Goal: Communication & Community: Answer question/provide support

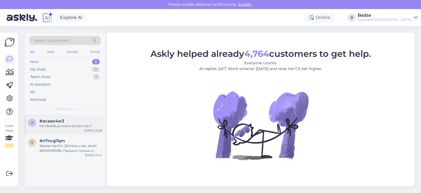
click at [69, 124] on div "Kā rīkoties ja mana izmēra nav?" at bounding box center [70, 125] width 62 height 5
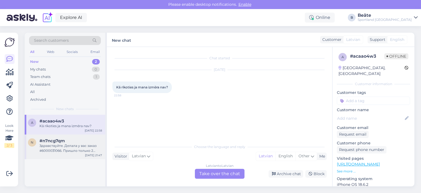
click at [67, 149] on div "Здравствуйте. Делала у вас заказ #6000031066. Пришло только 2 вещи: ботинки [PE…" at bounding box center [70, 148] width 62 height 10
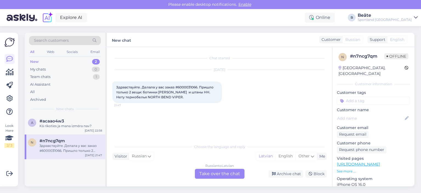
click at [211, 175] on div "Russian to Latvian Take over the chat" at bounding box center [220, 174] width 50 height 10
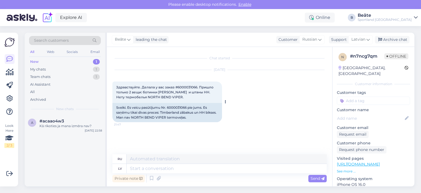
click at [180, 106] on div "Sveiki. Es veicu pasūtījumu Nr. 6000031066 pie jums. Es saņēmu tikai divas prec…" at bounding box center [167, 112] width 110 height 19
copy div "6000031066"
click at [315, 39] on span "Russian" at bounding box center [309, 39] width 15 height 6
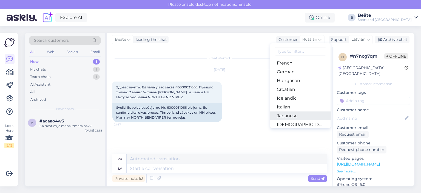
scroll to position [110, 0]
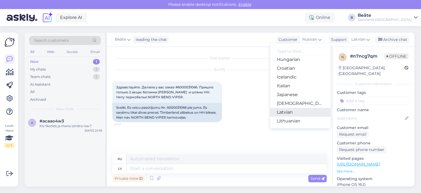
click at [289, 111] on link "Latvian" at bounding box center [300, 112] width 60 height 9
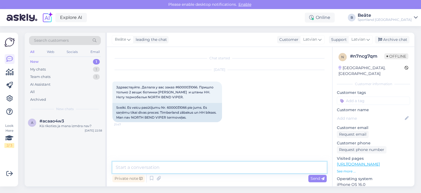
click at [185, 162] on textarea at bounding box center [219, 167] width 214 height 12
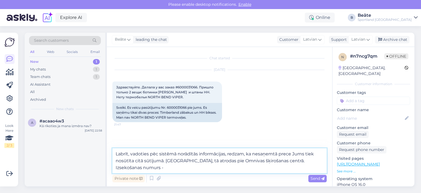
paste textarea "CC865025961EE"
type textarea "Labrīt, vadoties pēc sistēmā norādītās informācijas, redzam, ka nesaņemtā prece…"
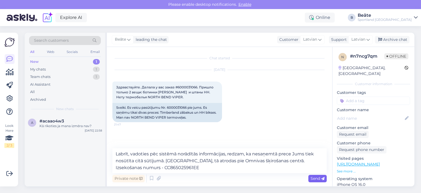
click at [315, 178] on span "Send" at bounding box center [318, 178] width 14 height 5
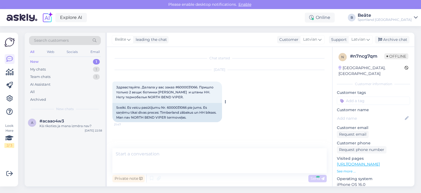
scroll to position [21, 0]
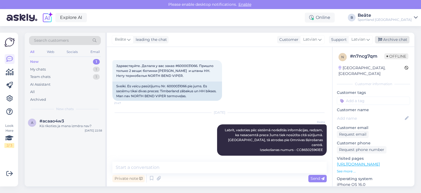
click at [389, 41] on div "Archive chat" at bounding box center [392, 39] width 35 height 7
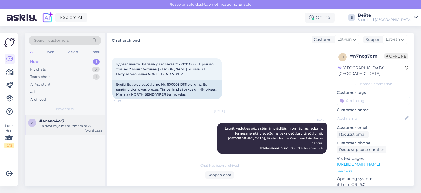
click at [83, 129] on div "a #acaao4w3 Kā rīkoties ja mana izmēra nav? [DATE] 22:58" at bounding box center [65, 125] width 81 height 20
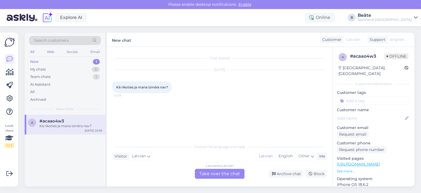
scroll to position [0, 0]
click at [277, 174] on div "Archive chat" at bounding box center [286, 173] width 35 height 7
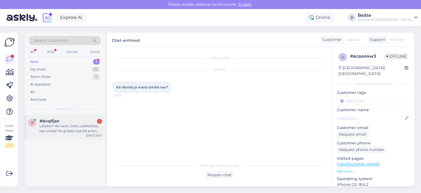
click at [63, 131] on div "Labdien! Vai varat, lūdzu, paskatīties, kas notika? Es gribēju pasūtīt preci, p…" at bounding box center [70, 128] width 62 height 10
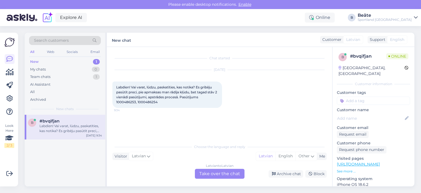
click at [222, 173] on div "Latvian to Latvian Take over the chat" at bounding box center [220, 174] width 50 height 10
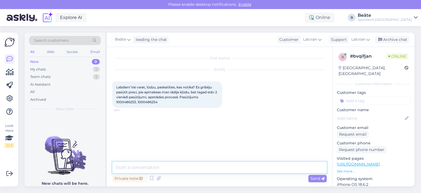
click at [223, 168] on textarea at bounding box center [219, 167] width 214 height 12
type textarea "Sveiki, pārbaudīsim"
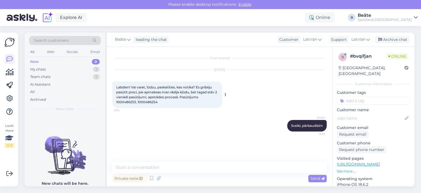
click at [126, 101] on span "Labdien! Vai varat, lūdzu, paskatīties, kas notika? Es gribēju pasūtīt preci, p…" at bounding box center [167, 94] width 102 height 19
copy span "1000486253"
click at [149, 101] on span "Labdien! Vai varat, lūdzu, paskatīties, kas notika? Es gribēju pasūtīt preci, p…" at bounding box center [167, 94] width 102 height 19
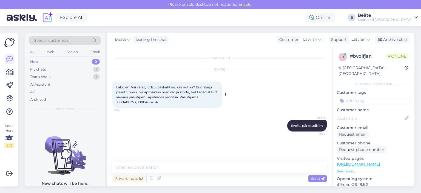
copy span "1000486254"
click at [185, 167] on textarea at bounding box center [219, 167] width 214 height 12
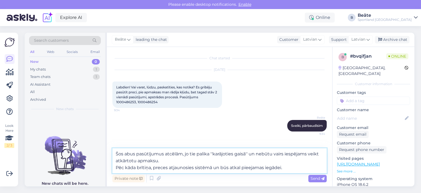
type textarea "Šos abus pasūtījumus atcēlām, jo tie palika ''karājoties gaisā'' un nebūtu vair…"
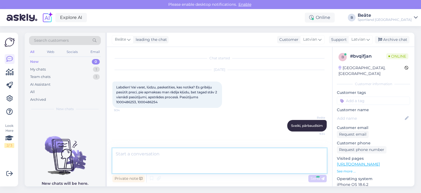
scroll to position [19, 0]
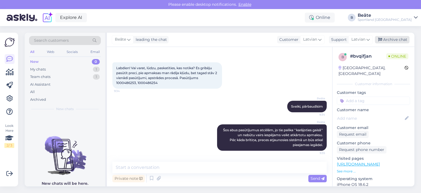
click at [398, 39] on div "Archive chat" at bounding box center [392, 39] width 35 height 7
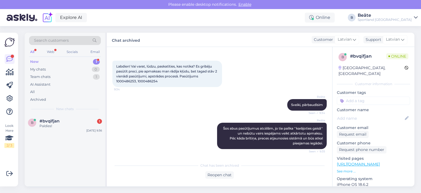
scroll to position [44, 0]
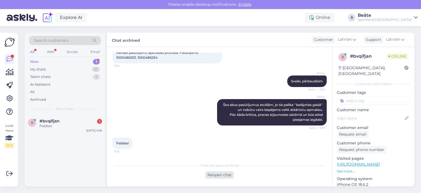
click at [216, 173] on div "Reopen chat" at bounding box center [219, 174] width 29 height 7
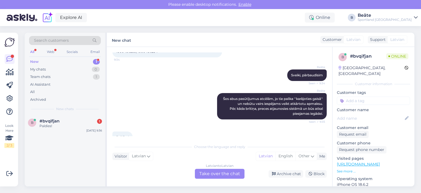
click at [216, 173] on div "Latvian to Latvian Take over the chat" at bounding box center [220, 174] width 50 height 10
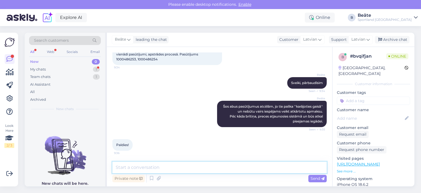
click at [217, 172] on textarea at bounding box center [219, 167] width 214 height 12
type textarea "Jauku Jums dienu! :)"
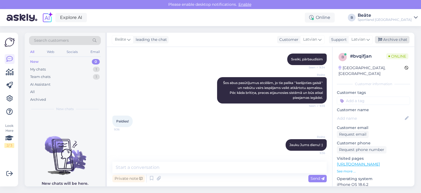
click at [383, 42] on div "Archive chat" at bounding box center [392, 39] width 35 height 7
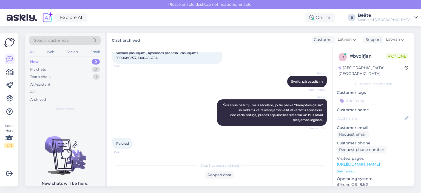
scroll to position [68, 0]
